Goal: Task Accomplishment & Management: Manage account settings

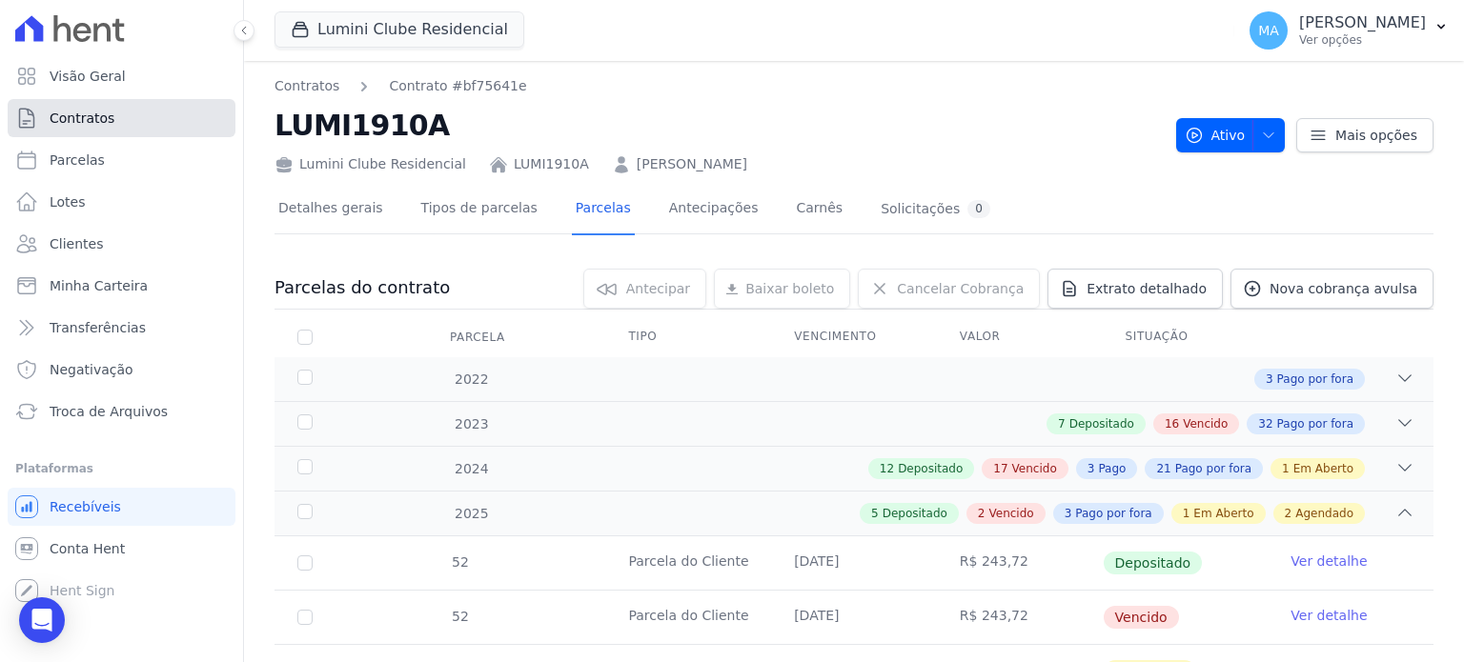
click at [82, 114] on span "Contratos" at bounding box center [82, 118] width 65 height 19
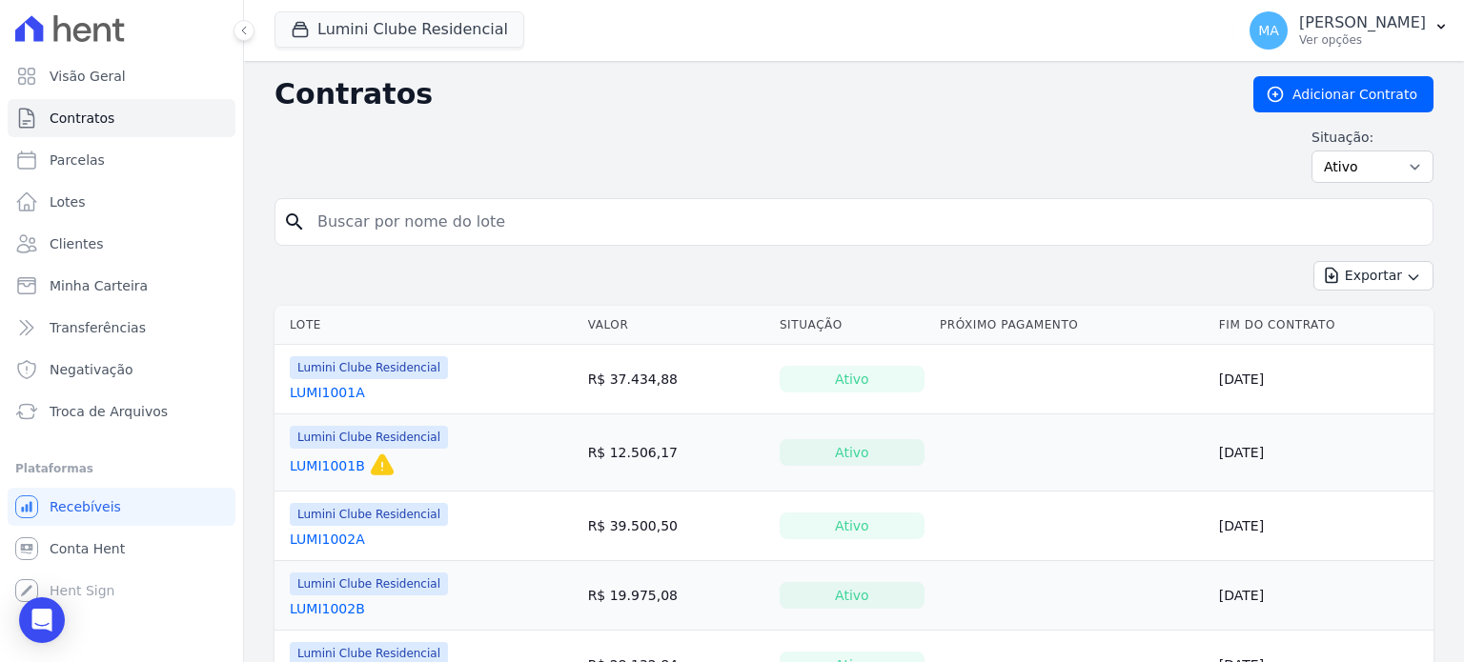
click at [427, 232] on input "search" at bounding box center [865, 222] width 1119 height 38
type input "1212B"
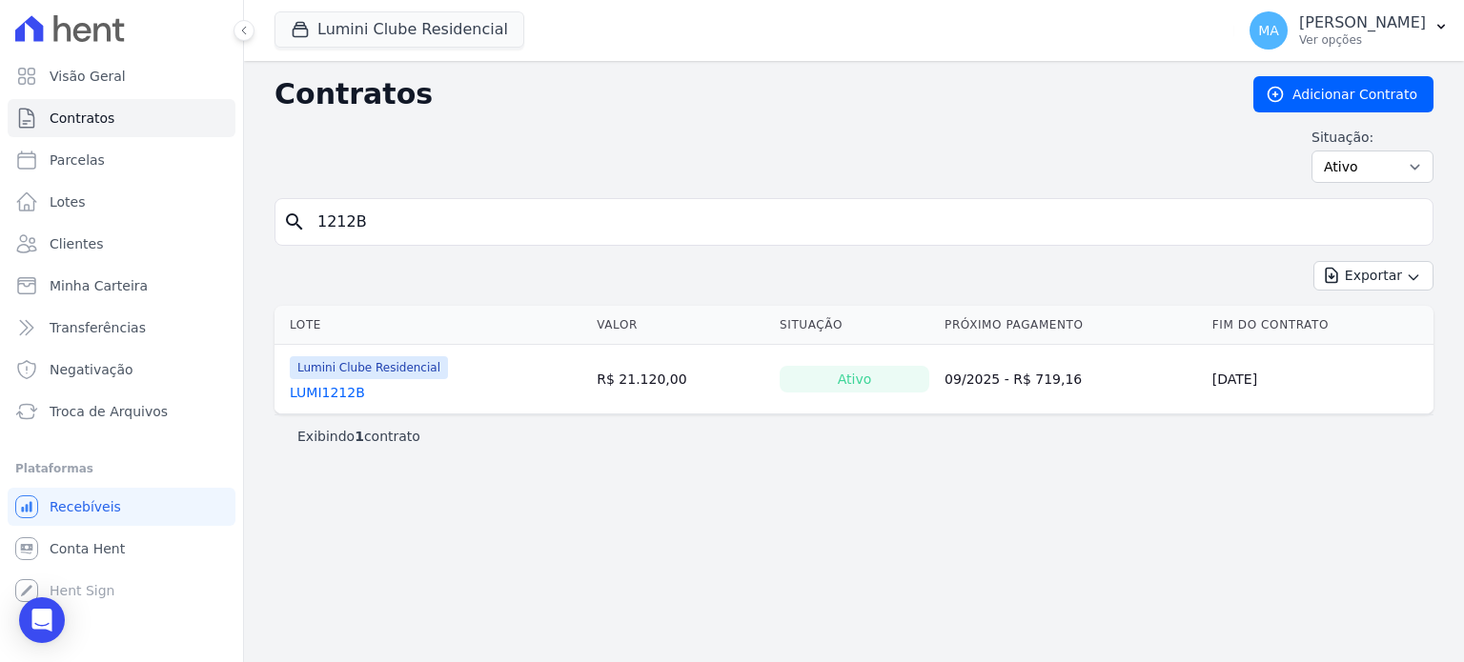
click at [327, 384] on link "LUMI1212B" at bounding box center [327, 392] width 75 height 19
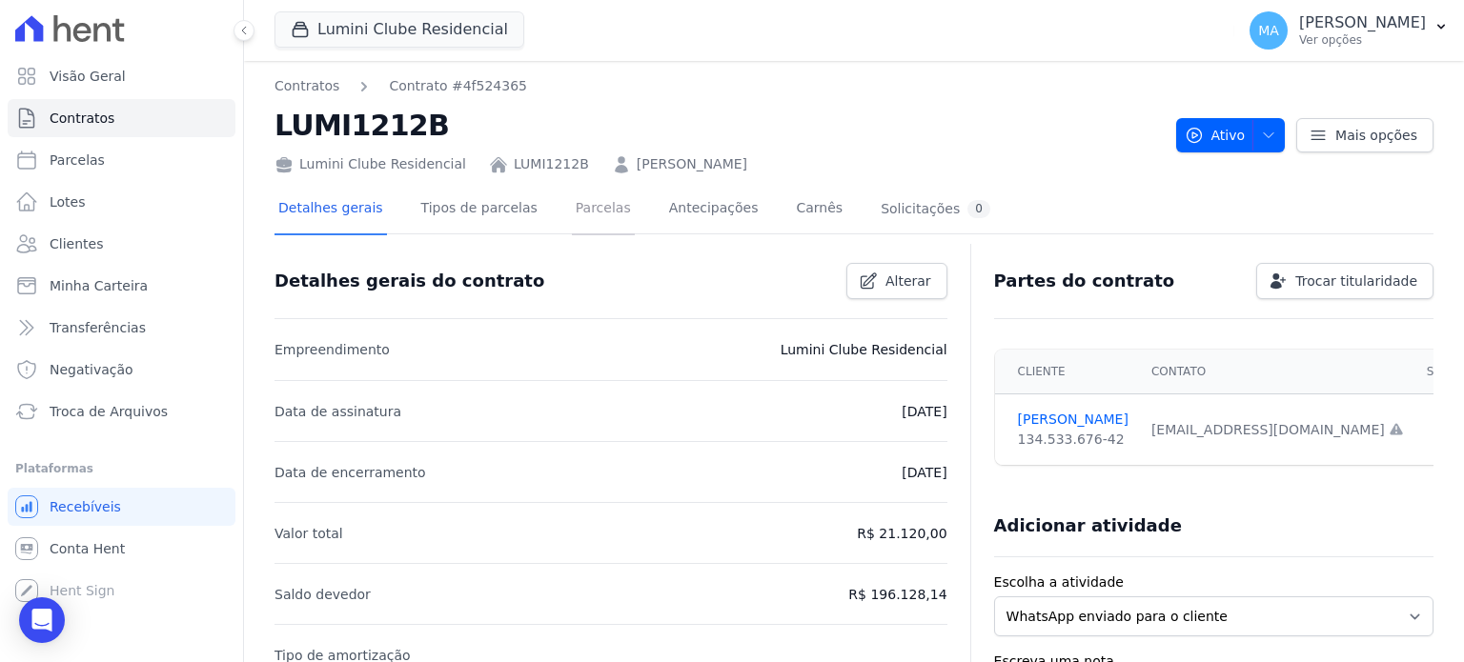
click at [572, 205] on link "Parcelas" at bounding box center [603, 210] width 63 height 51
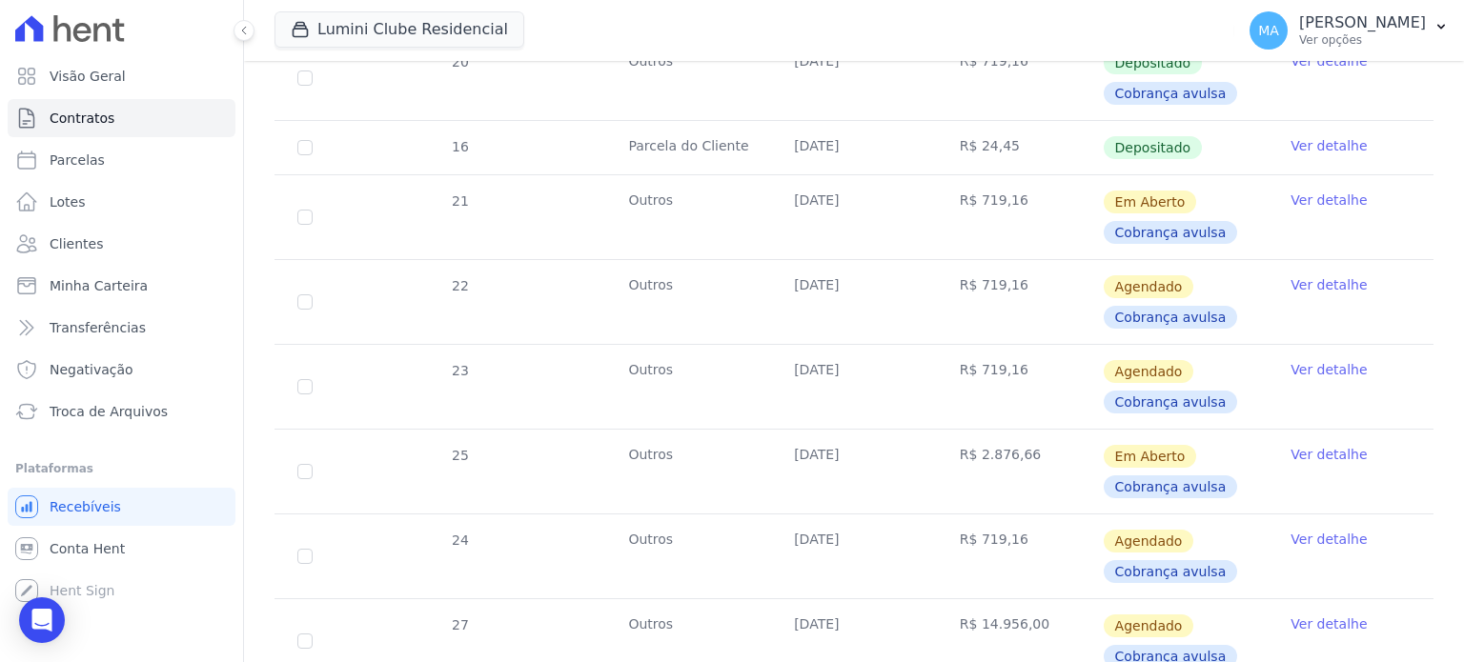
scroll to position [1525, 0]
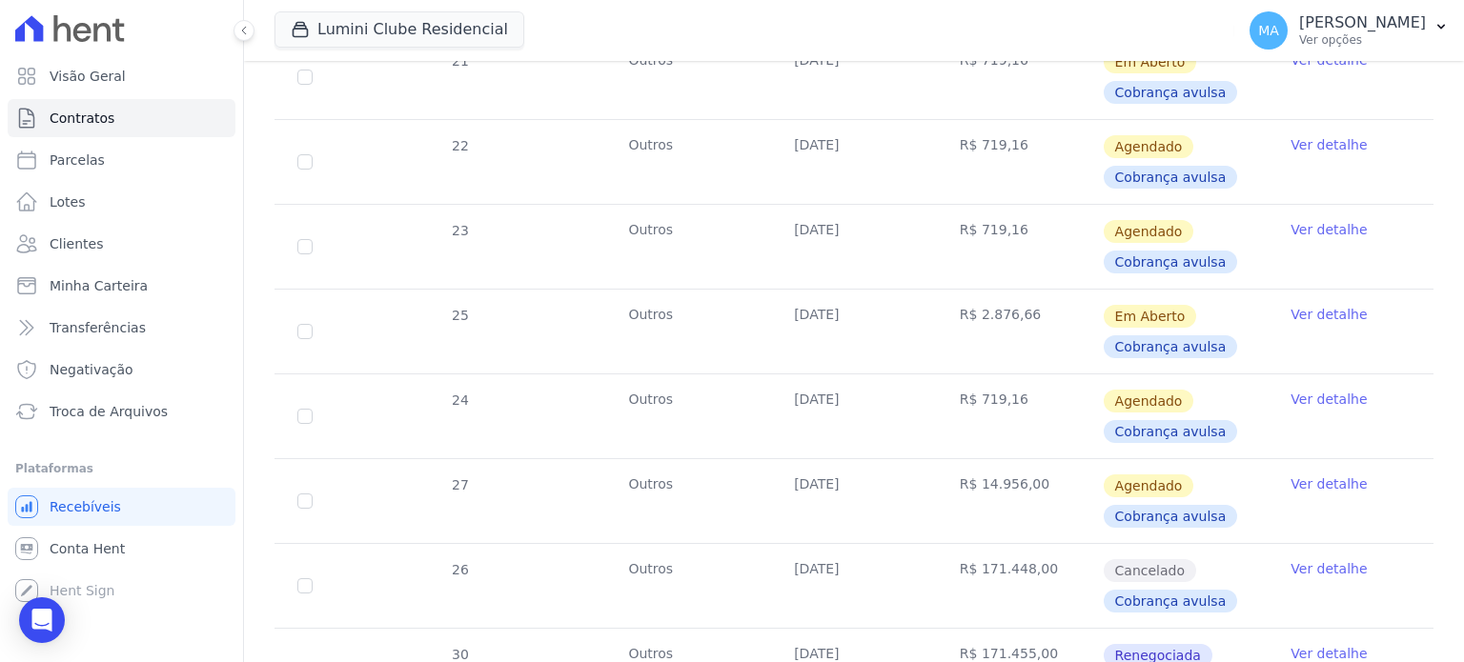
click at [1324, 308] on link "Ver detalhe" at bounding box center [1328, 314] width 76 height 19
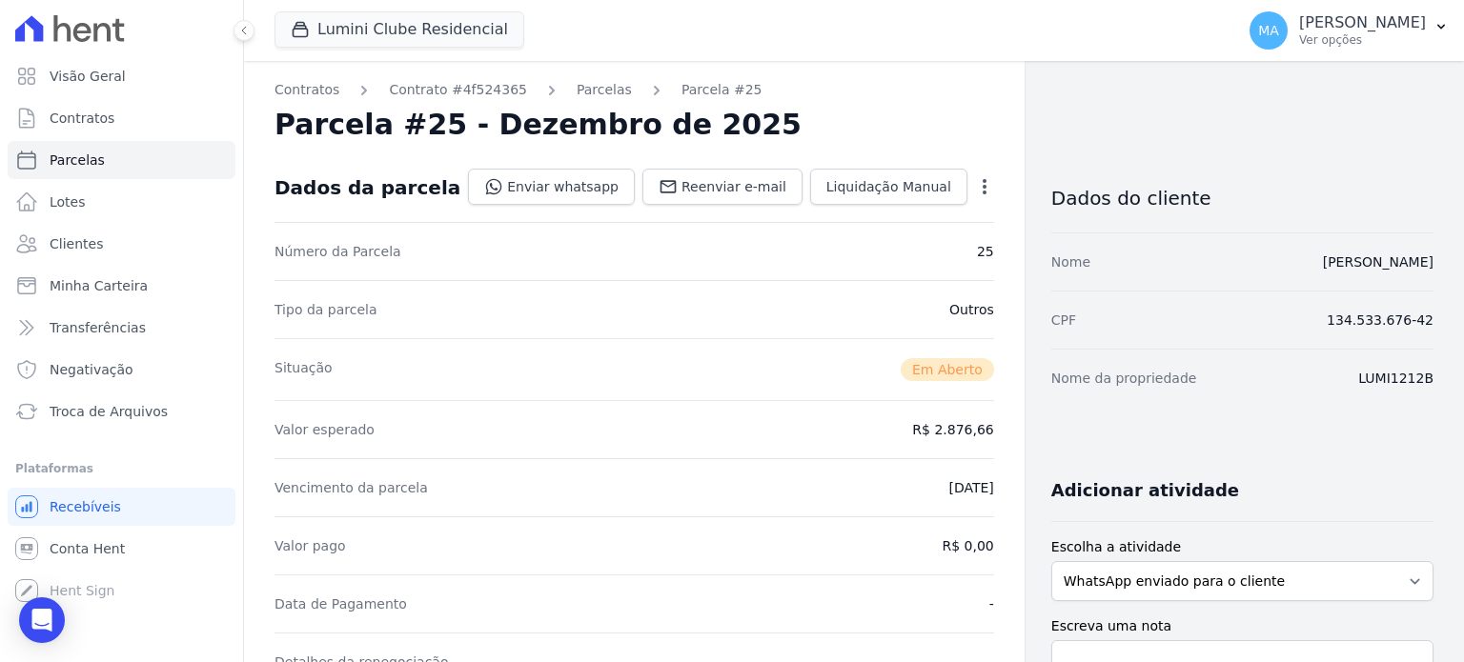
click at [975, 181] on icon "button" at bounding box center [984, 186] width 19 height 19
click at [902, 114] on div "Parcela #25 - Dezembro de 2025" at bounding box center [633, 125] width 719 height 34
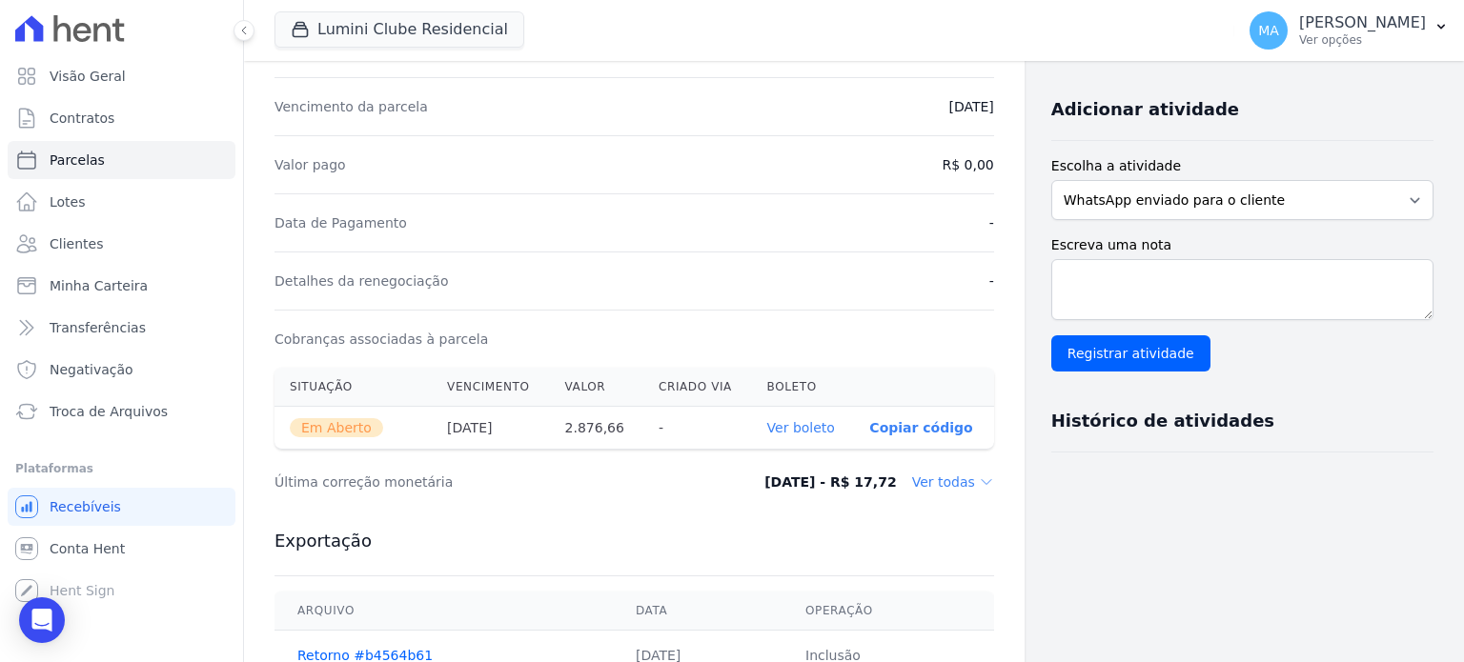
scroll to position [476, 0]
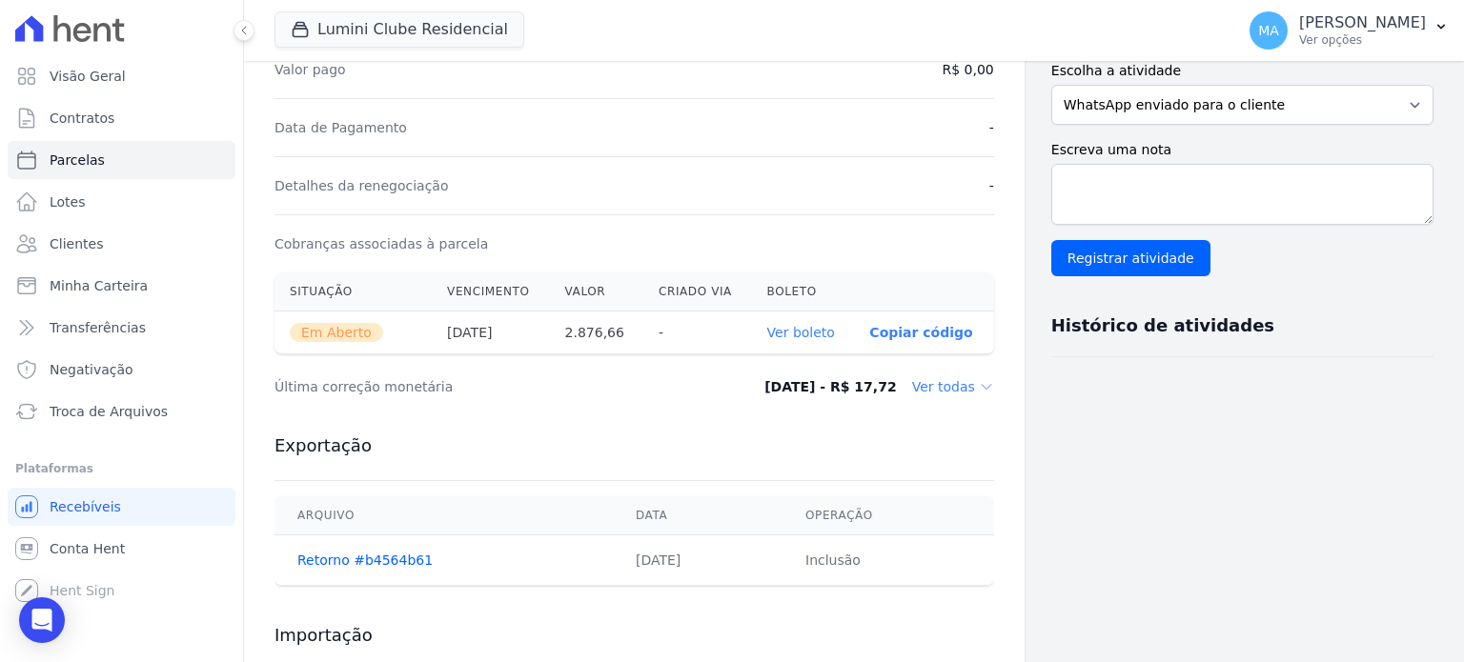
click at [808, 334] on link "Ver boleto" at bounding box center [801, 332] width 68 height 15
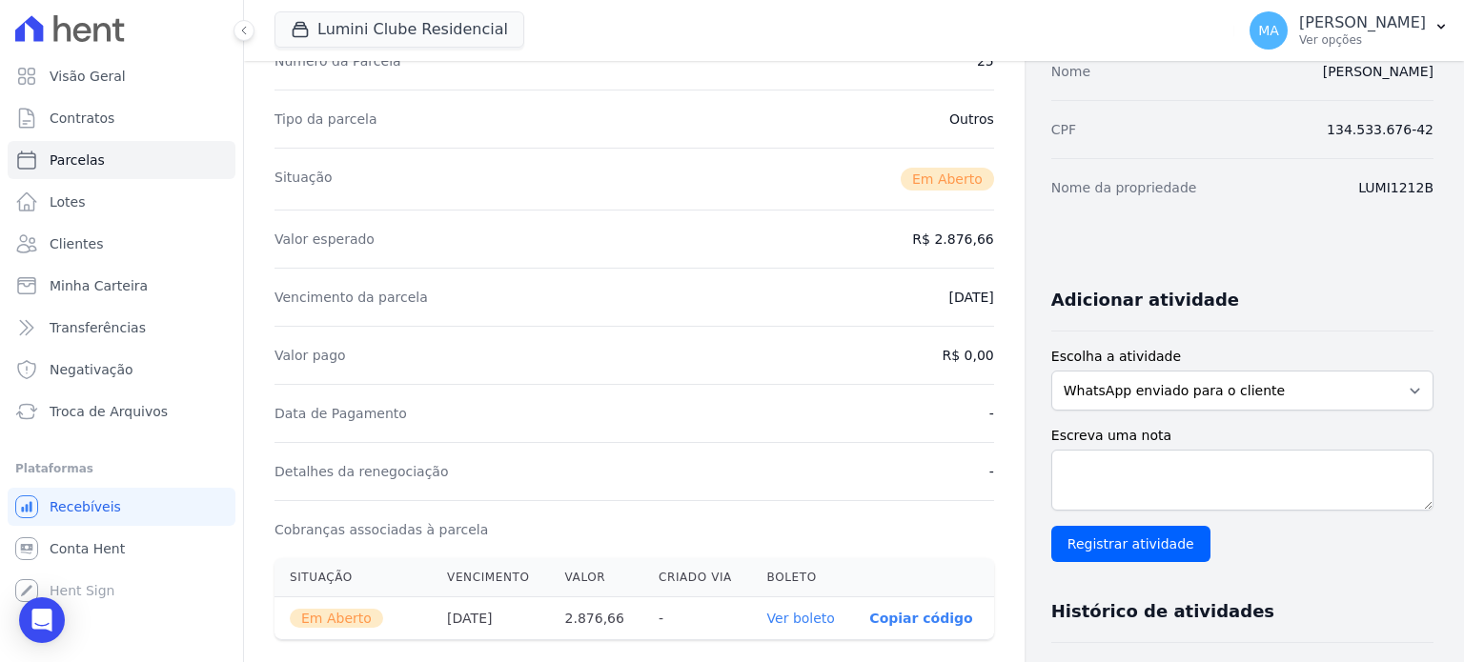
scroll to position [0, 0]
